Goal: Task Accomplishment & Management: Use online tool/utility

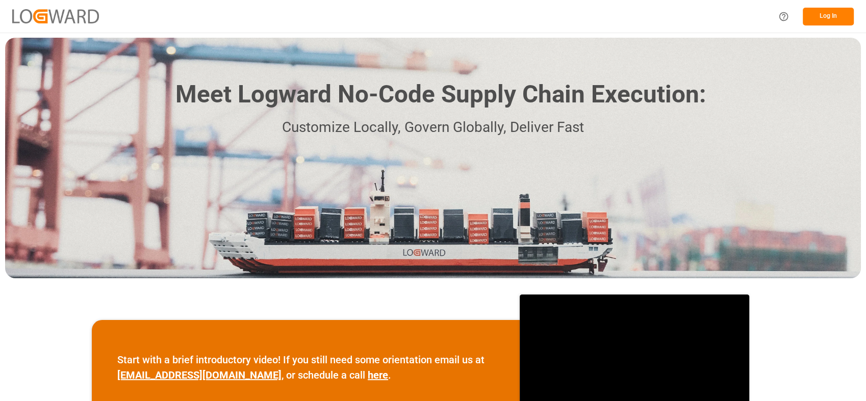
click at [822, 15] on button "Log In" at bounding box center [828, 17] width 51 height 18
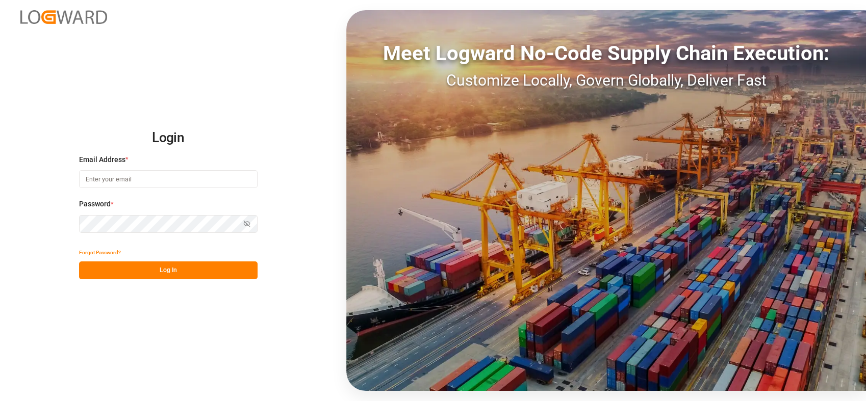
type input "[PERSON_NAME][EMAIL_ADDRESS][PERSON_NAME][DOMAIN_NAME]"
click at [155, 275] on button "Log In" at bounding box center [168, 271] width 178 height 18
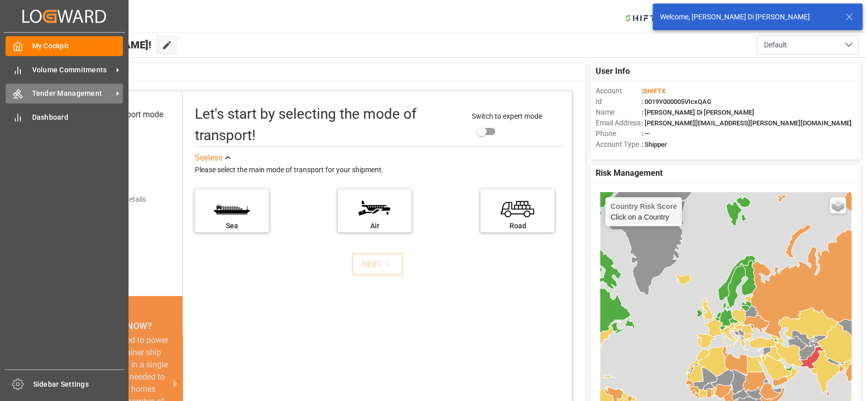
click at [32, 96] on span "Tender Management" at bounding box center [72, 93] width 81 height 11
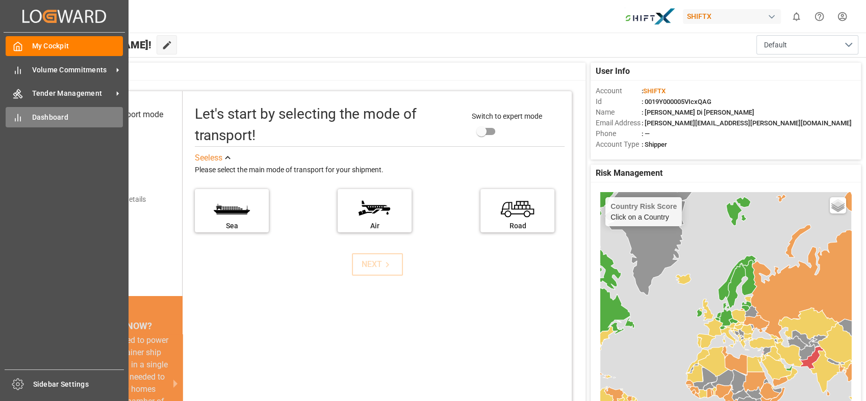
click at [60, 111] on div "Dashboard Dashboard" at bounding box center [64, 117] width 117 height 20
